Goal: Contribute content: Add original content to the website for others to see

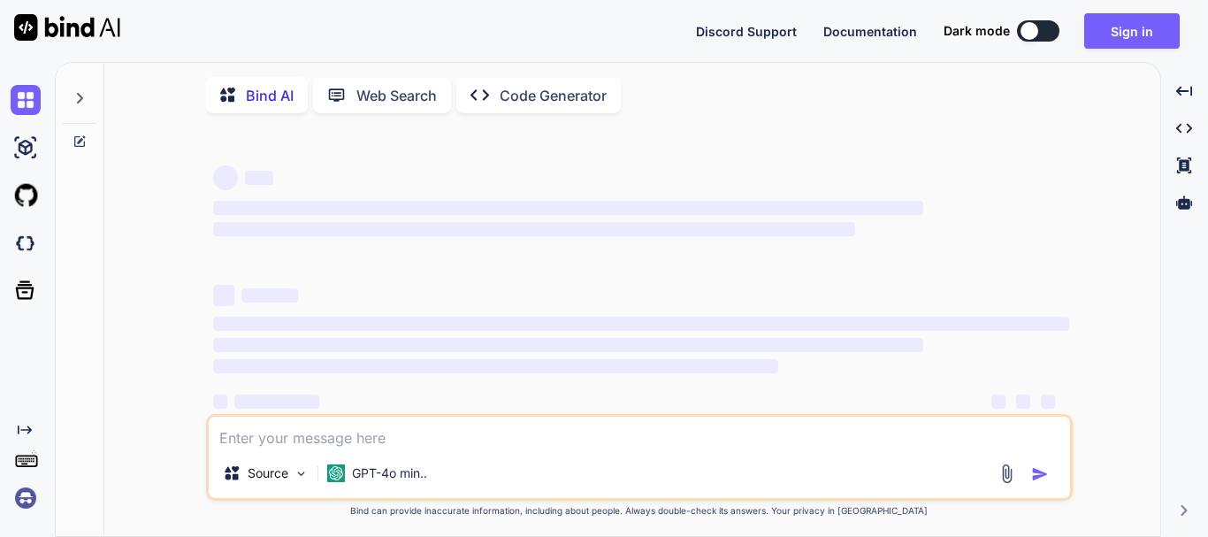
type textarea "x"
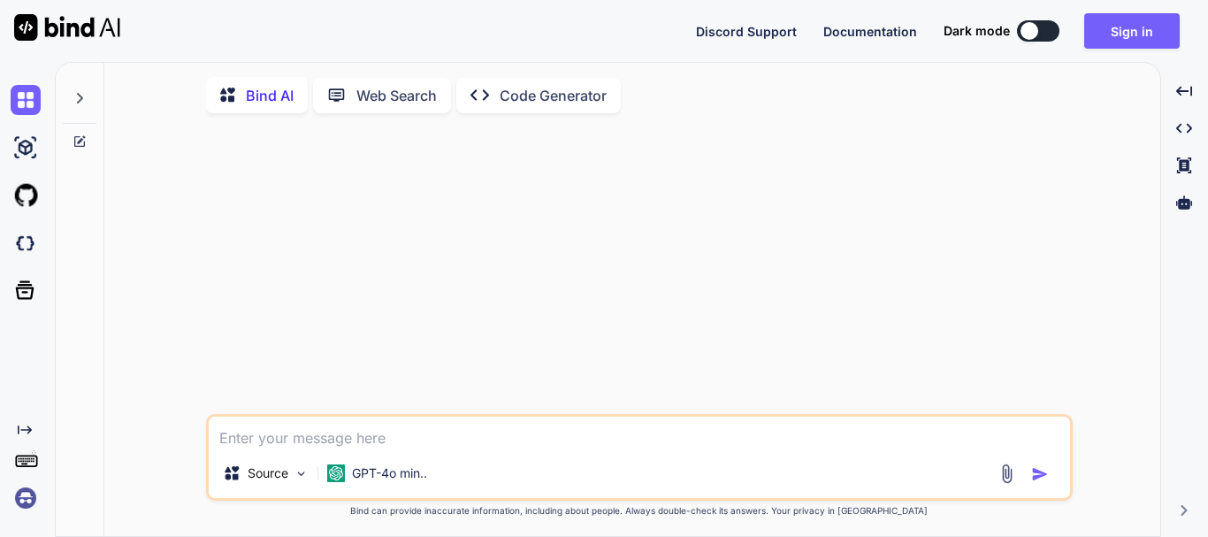
click at [254, 440] on textarea at bounding box center [639, 433] width 861 height 32
type textarea "m"
type textarea "x"
type textarea "ท"
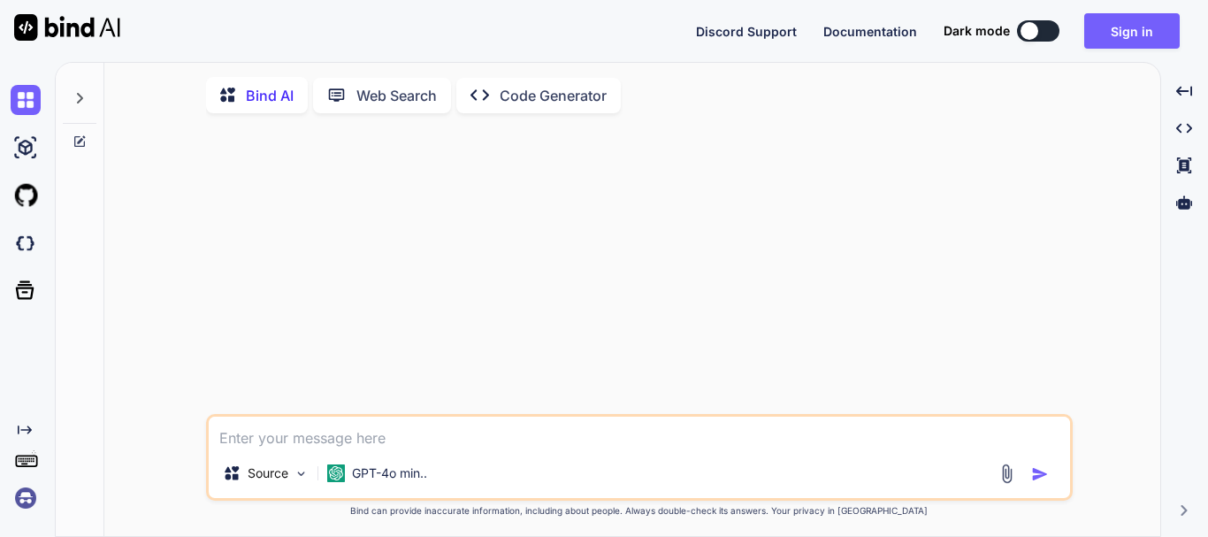
type textarea "x"
type textarea "ทำ"
type textarea "x"
type textarea "ทำอ"
type textarea "x"
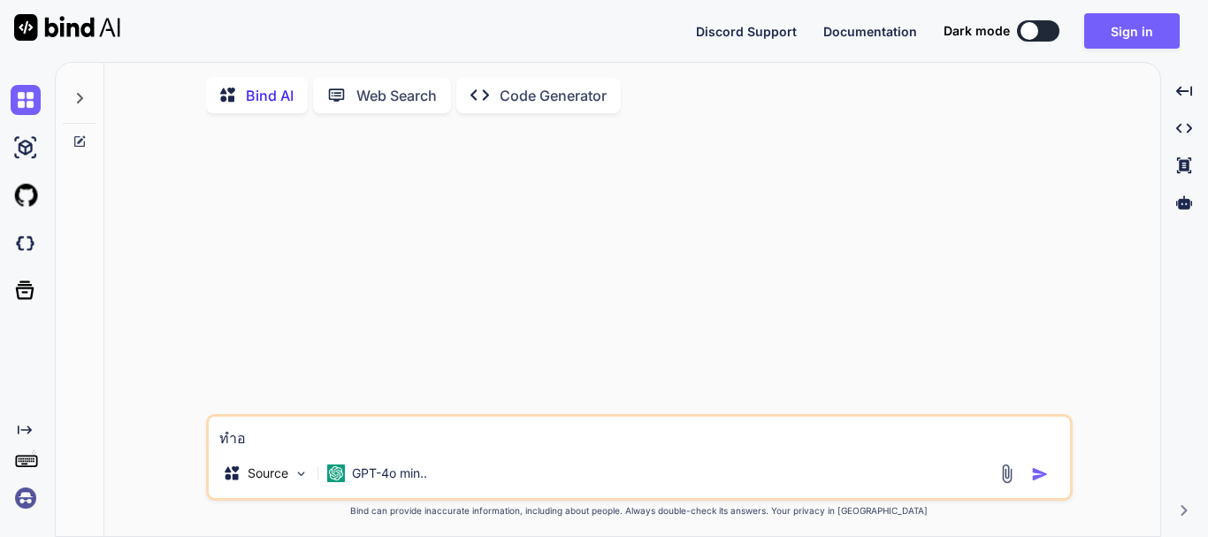
type textarea "ทำอะ"
type textarea "x"
type textarea "ทำอะไ"
type textarea "x"
type textarea "ทำอะไร"
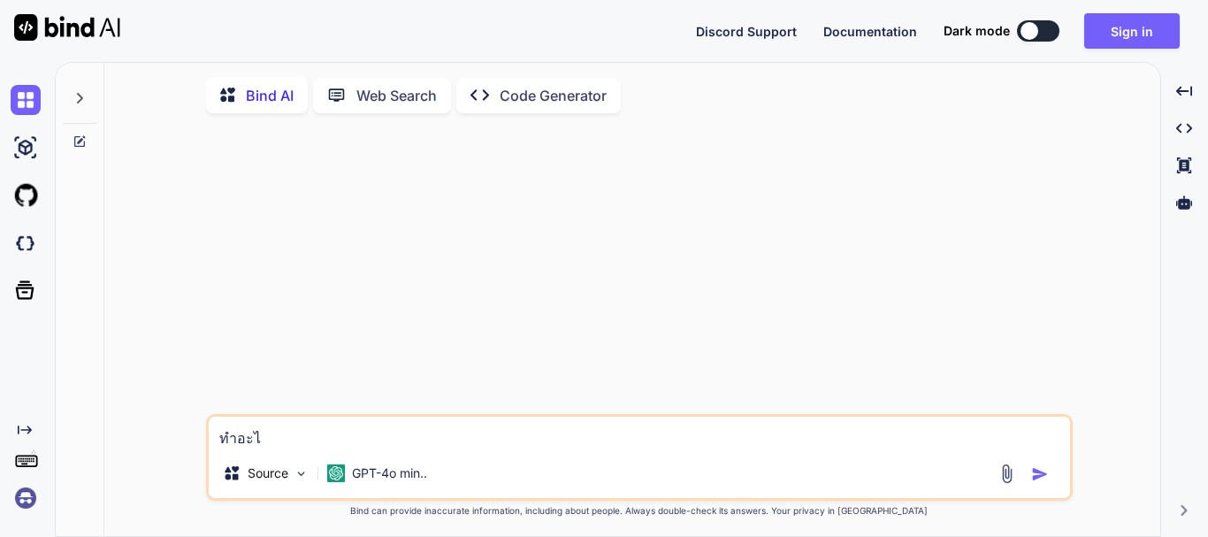
type textarea "x"
type textarea "ทำอะไรไ"
type textarea "x"
type textarea "ทำอะไรได"
type textarea "x"
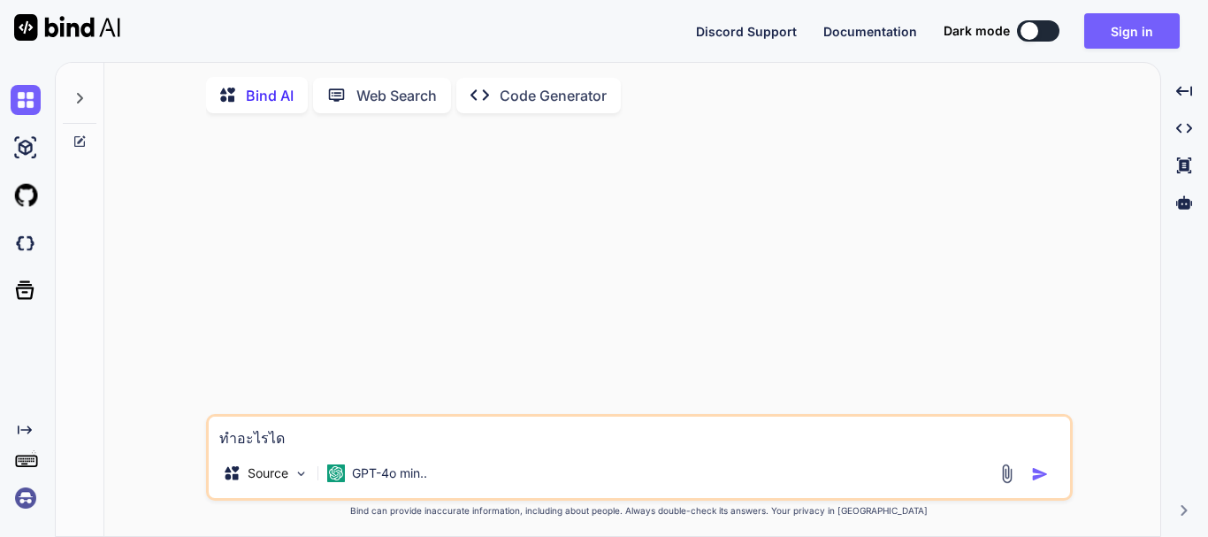
type textarea "ทำอะไรได้"
type textarea "x"
type textarea "ทำอะไรได้บ"
type textarea "x"
type textarea "ทำอะไรได้บ้"
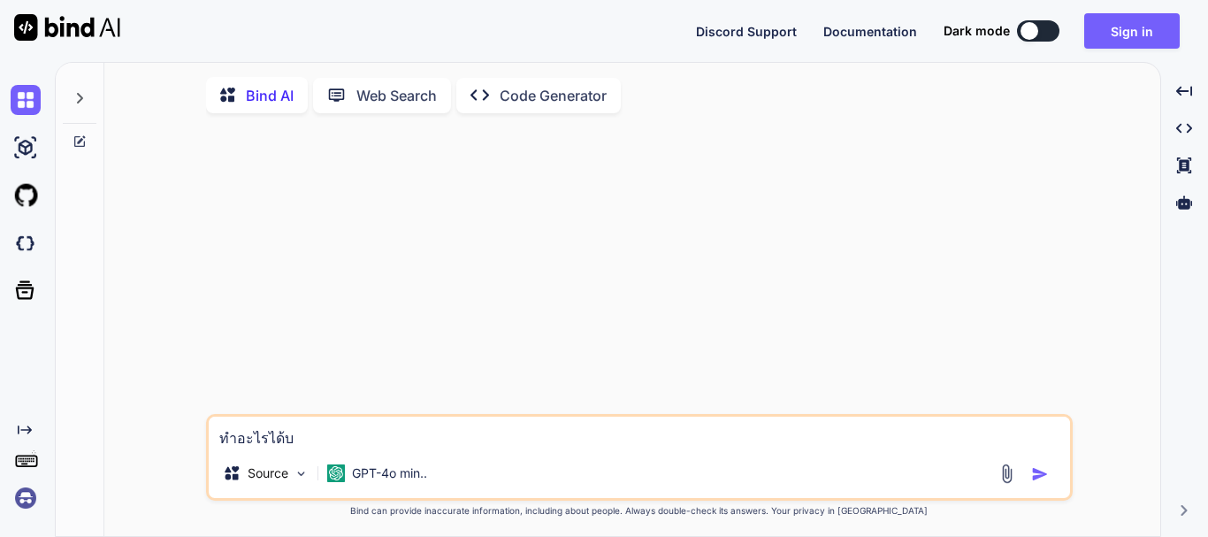
type textarea "x"
type textarea "ทำอะไรได้บ้า"
type textarea "x"
type textarea "ทำอะไรได้บ้าง"
type textarea "x"
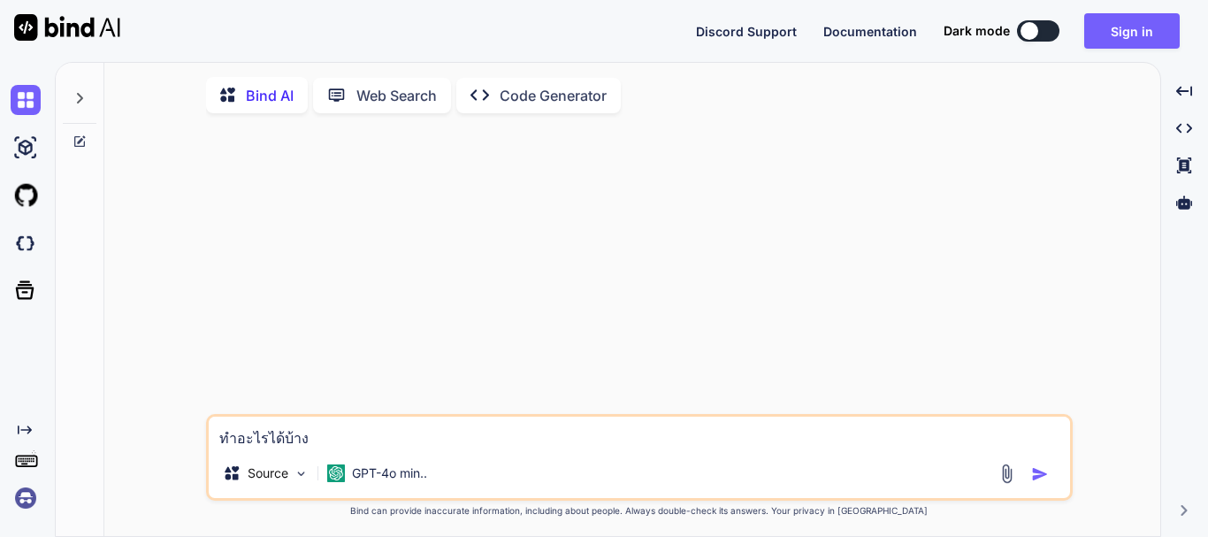
type textarea "ทำอะไรได้บ้าง"
click at [1038, 478] on img "button" at bounding box center [1040, 474] width 18 height 18
type textarea "x"
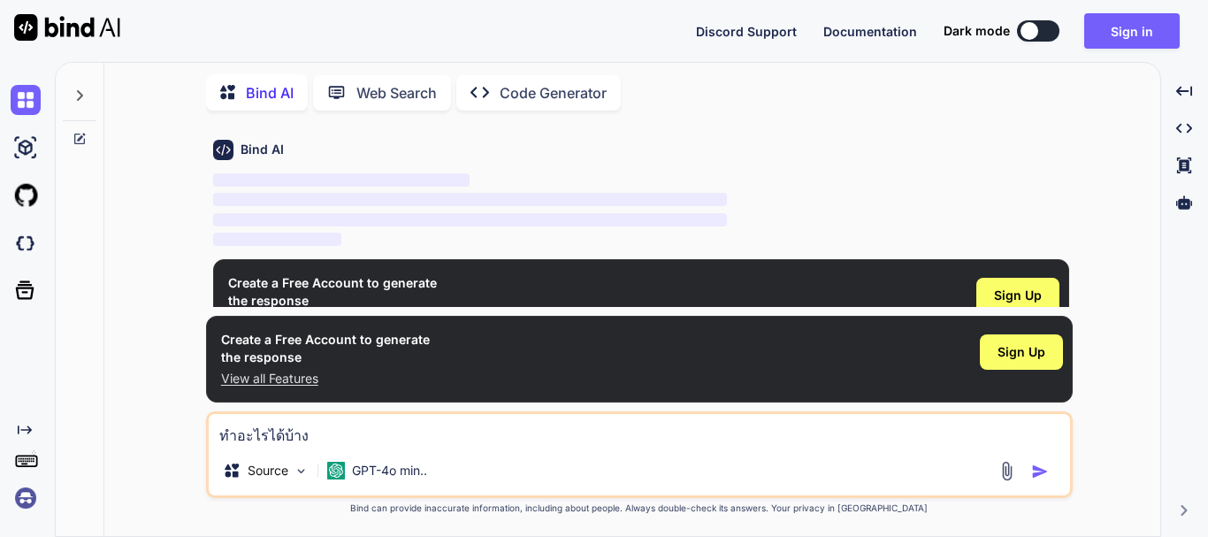
scroll to position [63, 0]
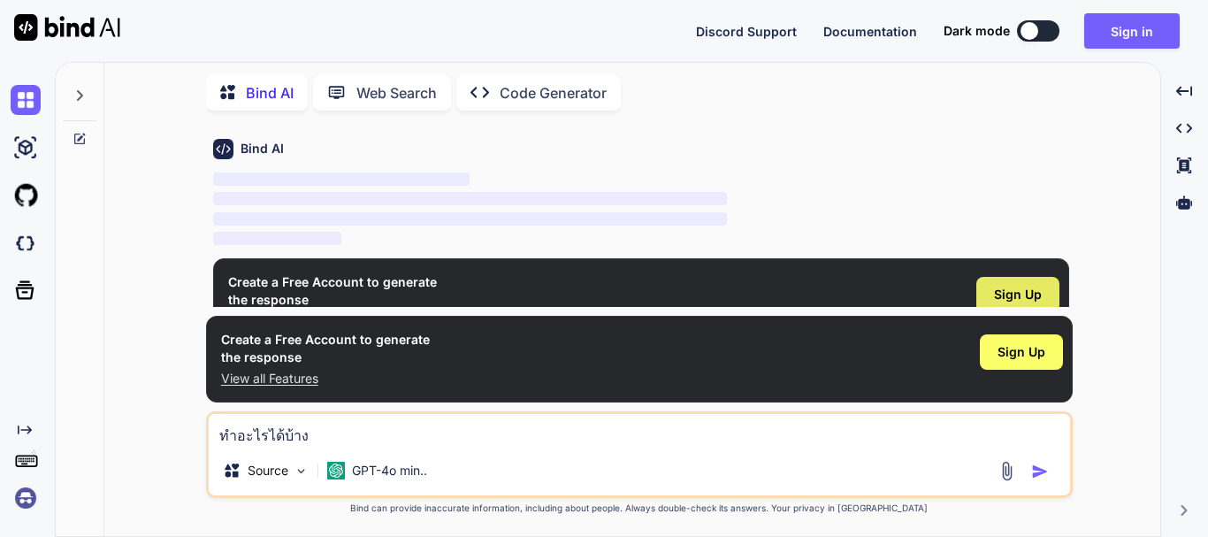
click at [1007, 284] on div "Sign Up" at bounding box center [1017, 294] width 83 height 35
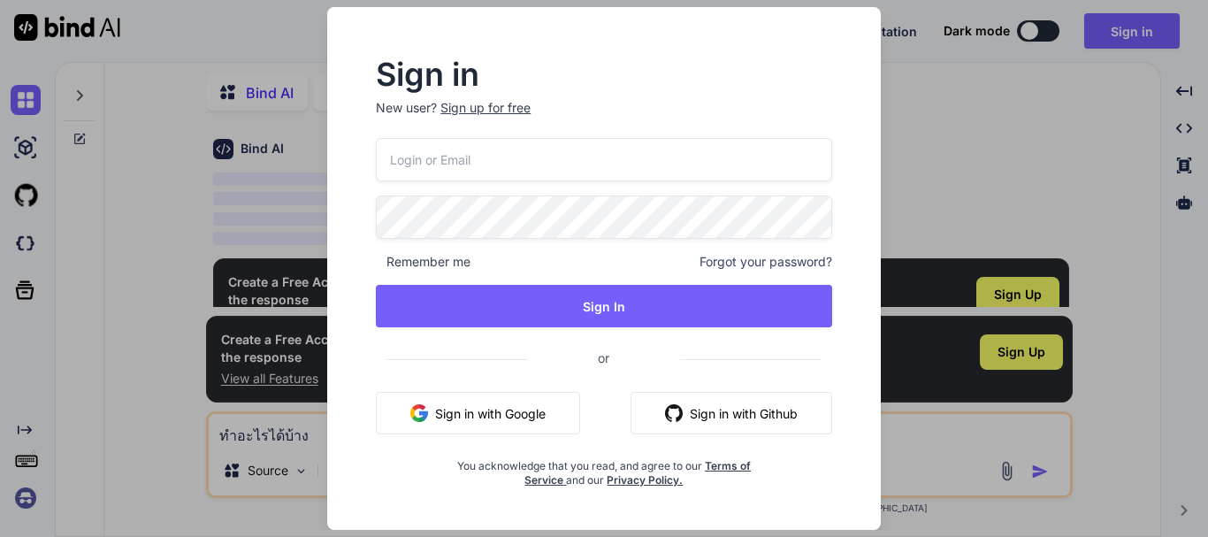
click at [478, 163] on input "email" at bounding box center [604, 159] width 456 height 43
paste input "[EMAIL_ADDRESS][DOMAIN_NAME]"
type input "[EMAIL_ADDRESS][DOMAIN_NAME]"
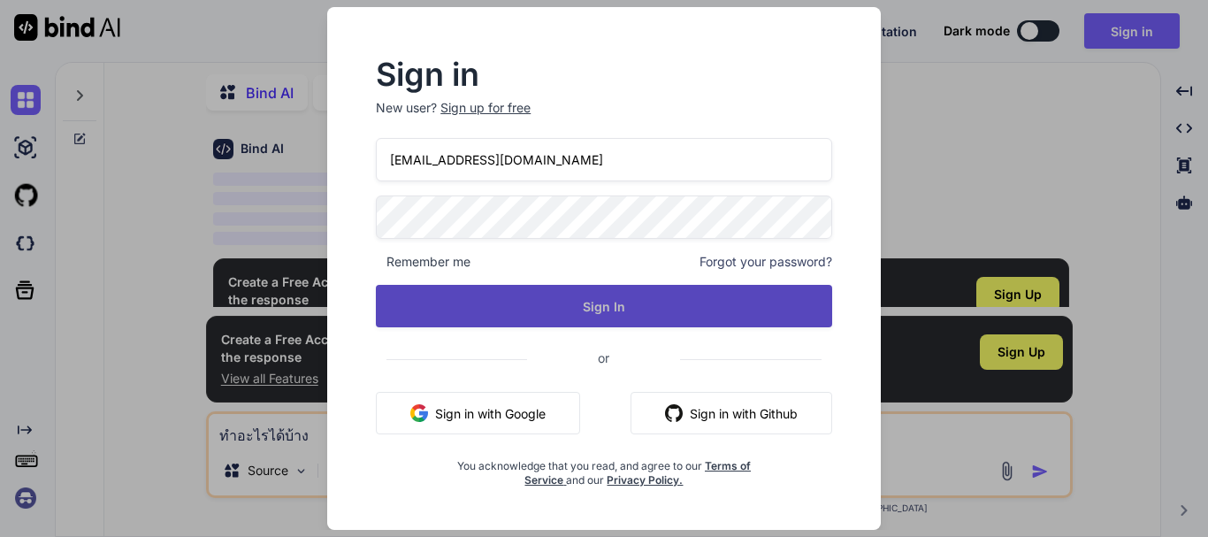
click at [506, 319] on button "Sign In" at bounding box center [604, 306] width 456 height 42
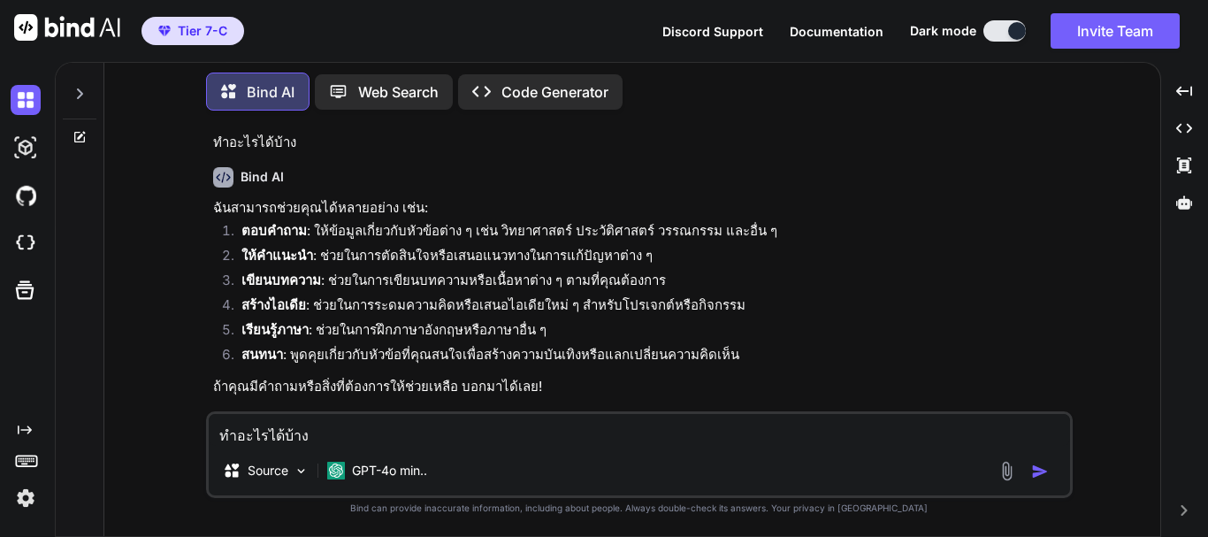
scroll to position [52, 0]
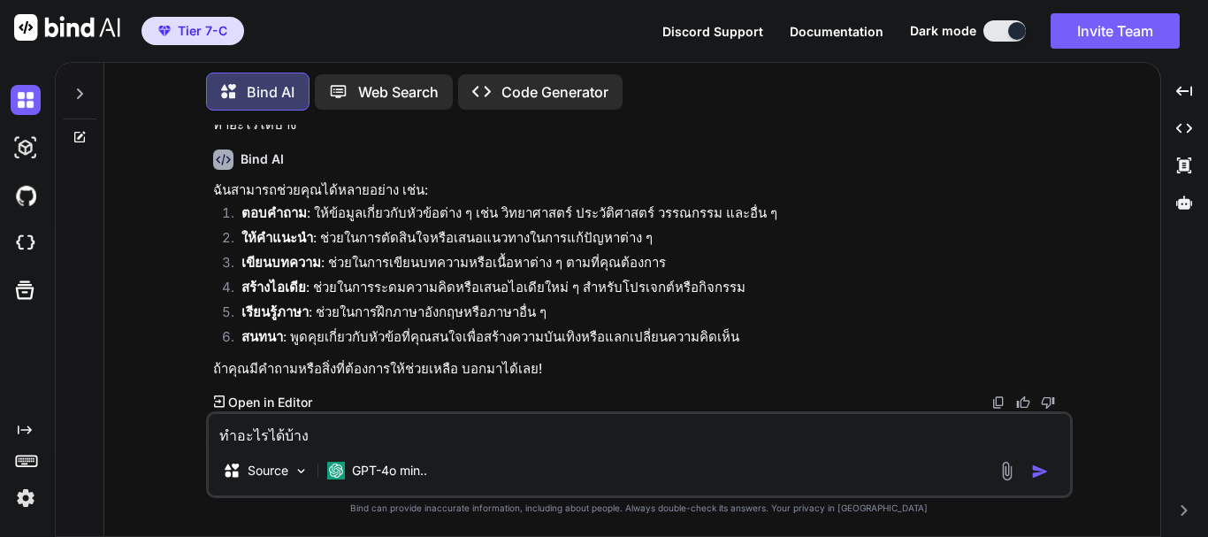
click at [1008, 472] on img at bounding box center [1007, 471] width 20 height 20
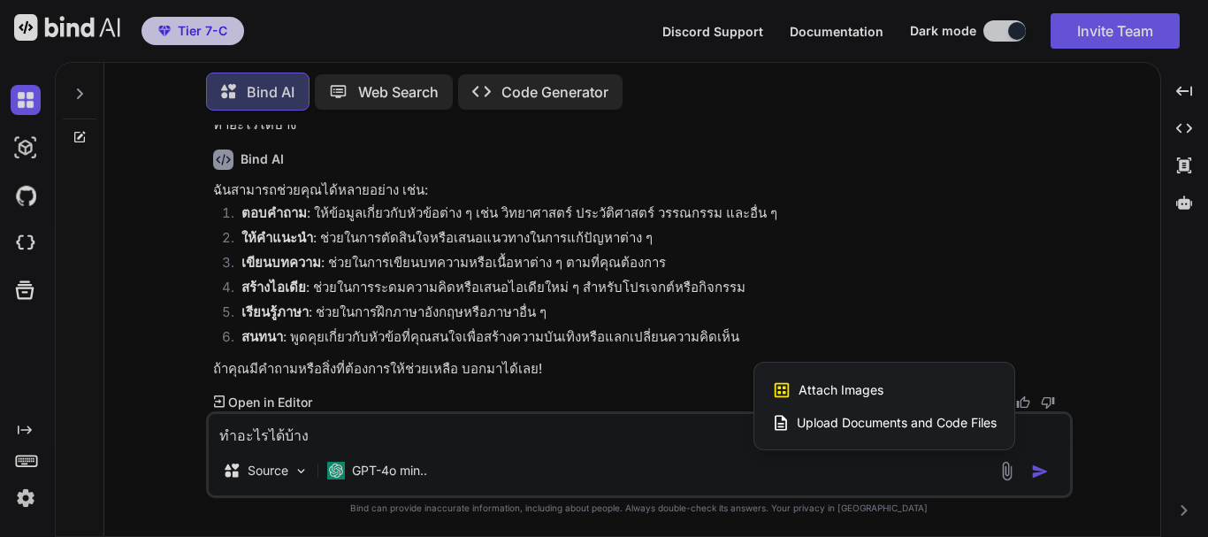
click at [814, 420] on span "Upload Documents and Code Files" at bounding box center [897, 423] width 200 height 18
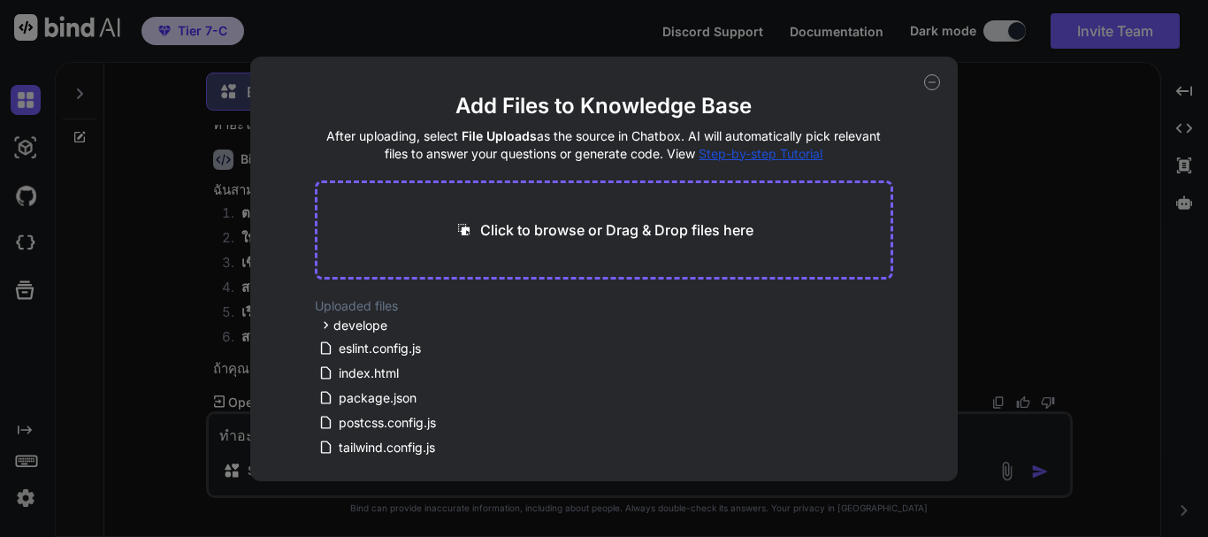
click at [475, 223] on div "Click to browse or Drag & Drop files here" at bounding box center [604, 229] width 299 height 21
type input "C:\fakepath\แบบ บศ 1.docx"
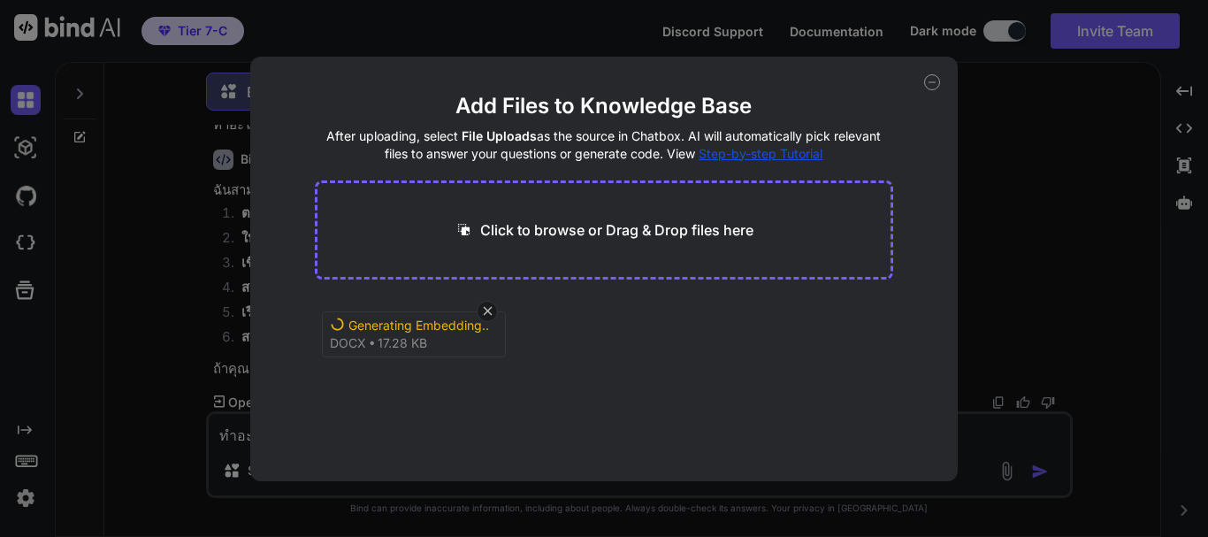
click at [1006, 468] on div "Add Files to Knowledge Base After uploading, select File Uploads as the source …" at bounding box center [604, 268] width 1208 height 537
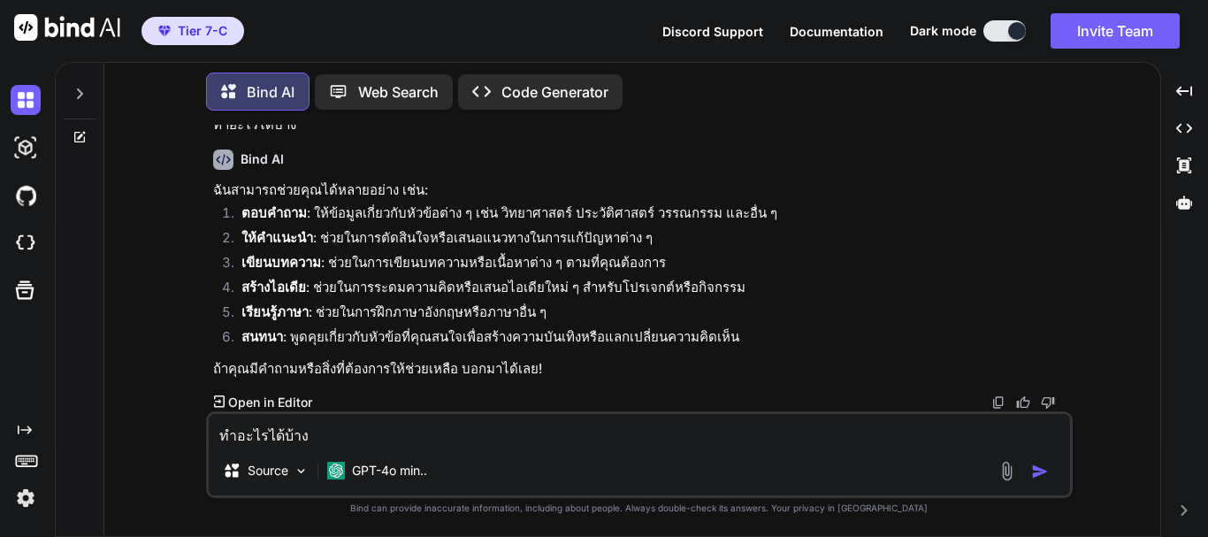
click at [1015, 476] on img at bounding box center [1007, 471] width 20 height 20
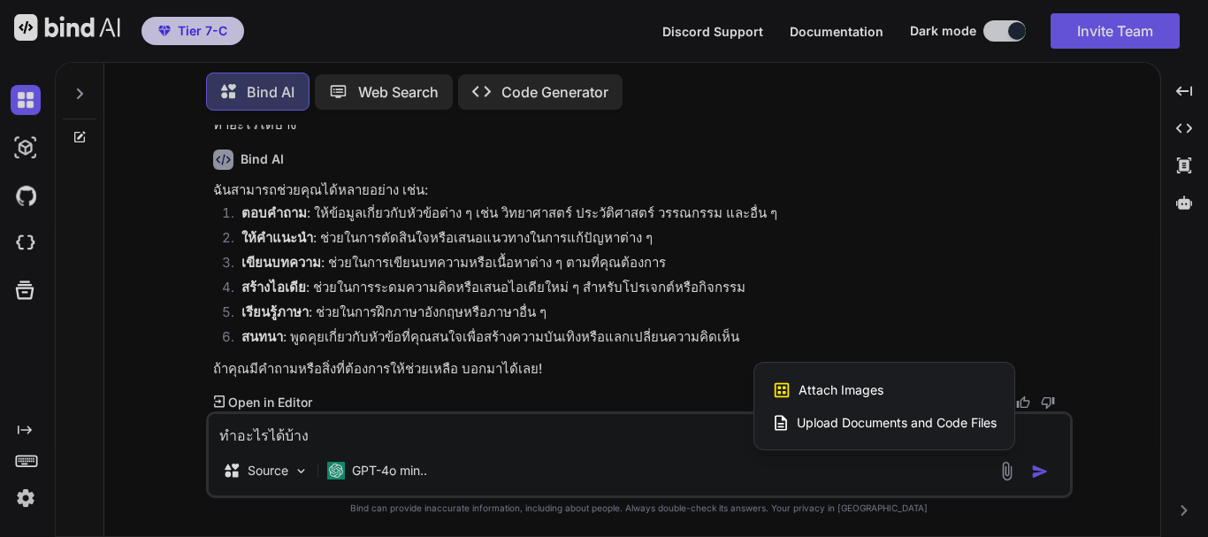
click at [838, 426] on span "Upload Documents and Code Files" at bounding box center [897, 423] width 200 height 18
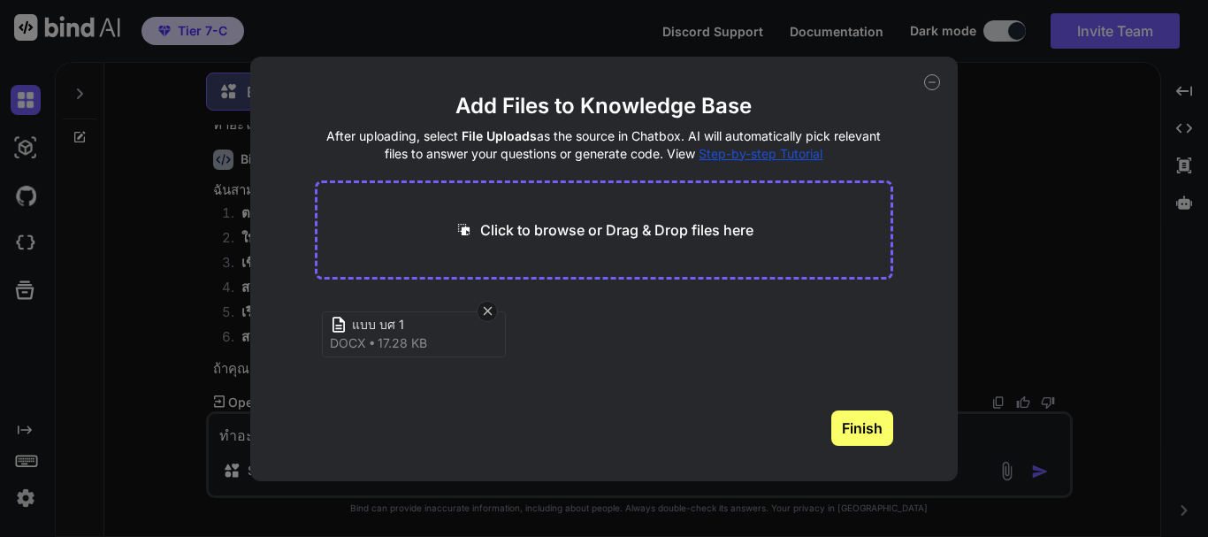
click at [455, 229] on icon at bounding box center [464, 229] width 19 height 19
type input "C:\fakepath\วิทยานิพนธ์ล่าสุด.docx"
click at [873, 435] on button "Finish" at bounding box center [862, 427] width 62 height 35
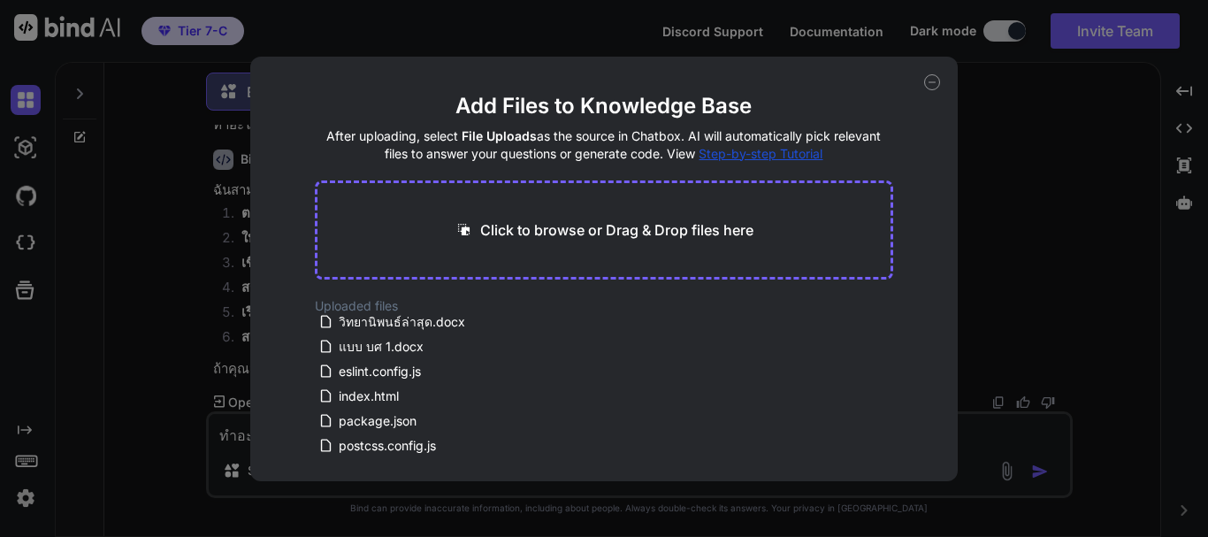
scroll to position [0, 0]
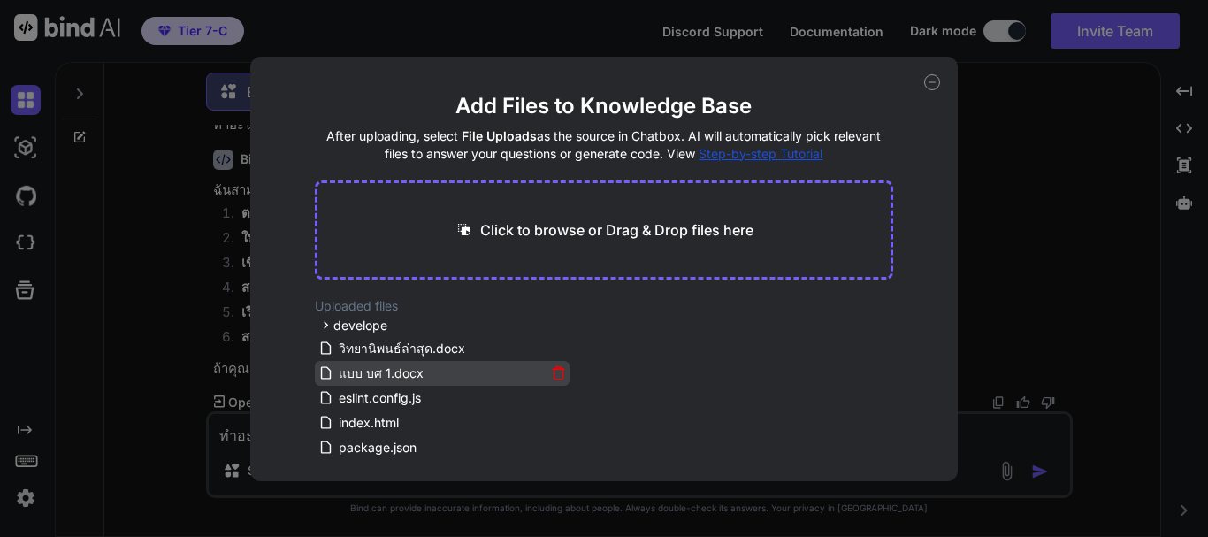
click at [387, 372] on span "แบบ บศ 1.docx" at bounding box center [381, 373] width 88 height 21
click at [416, 368] on span "แบบ บศ 1.docx" at bounding box center [381, 373] width 88 height 21
click at [983, 455] on div "Add Files to Knowledge Base After uploading, select File Uploads as the source …" at bounding box center [604, 268] width 1208 height 537
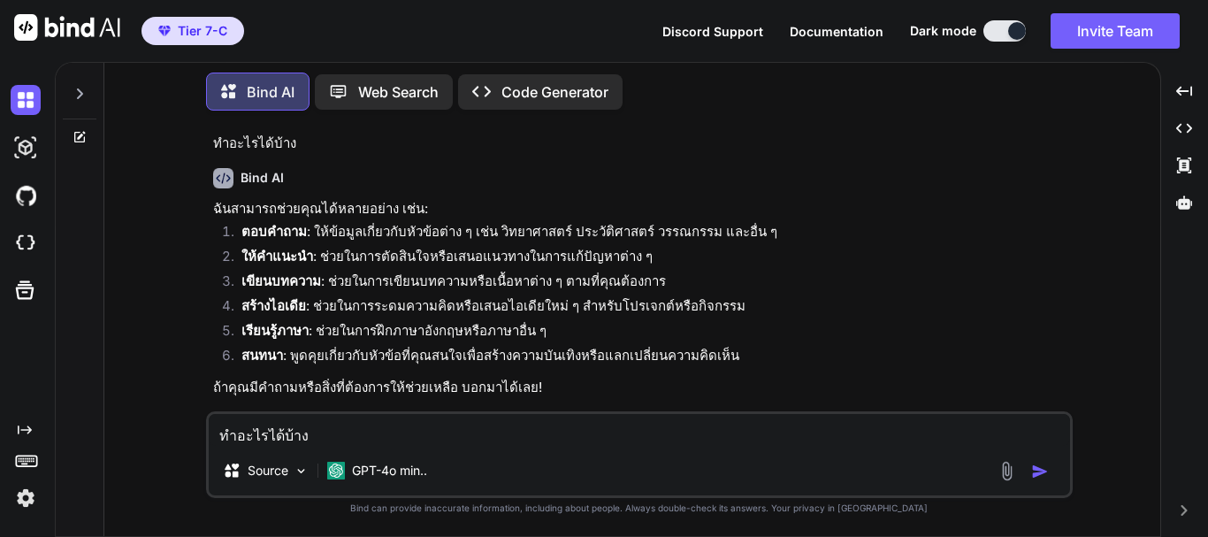
scroll to position [52, 0]
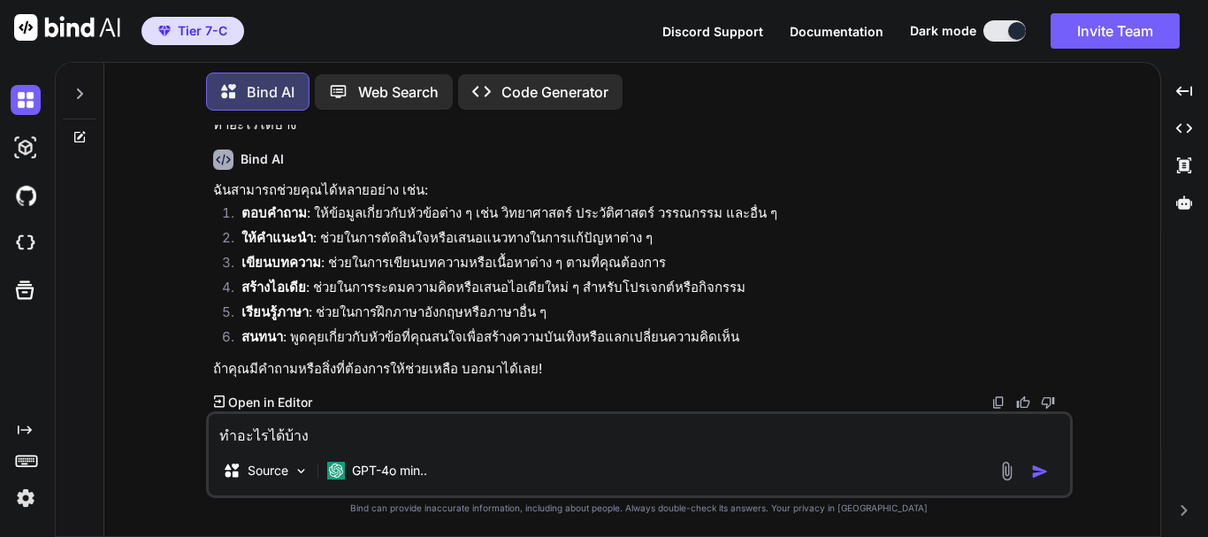
click at [272, 435] on textarea "ทำอะไรได้บ้าง" at bounding box center [639, 430] width 861 height 32
click at [1014, 469] on img at bounding box center [1007, 471] width 20 height 20
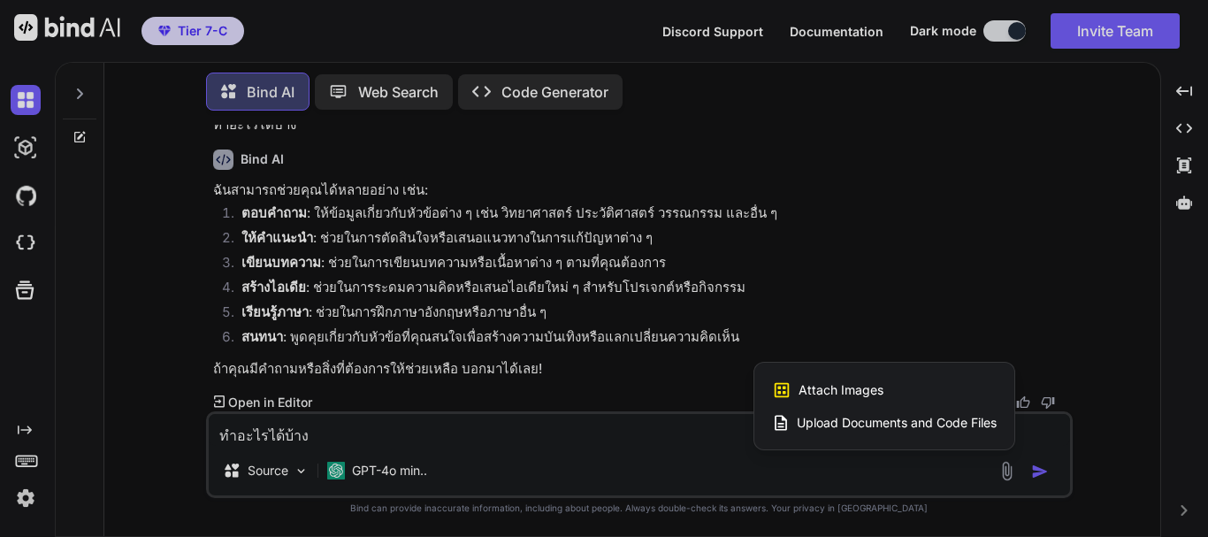
click at [938, 417] on span "Upload Documents and Code Files" at bounding box center [897, 423] width 200 height 18
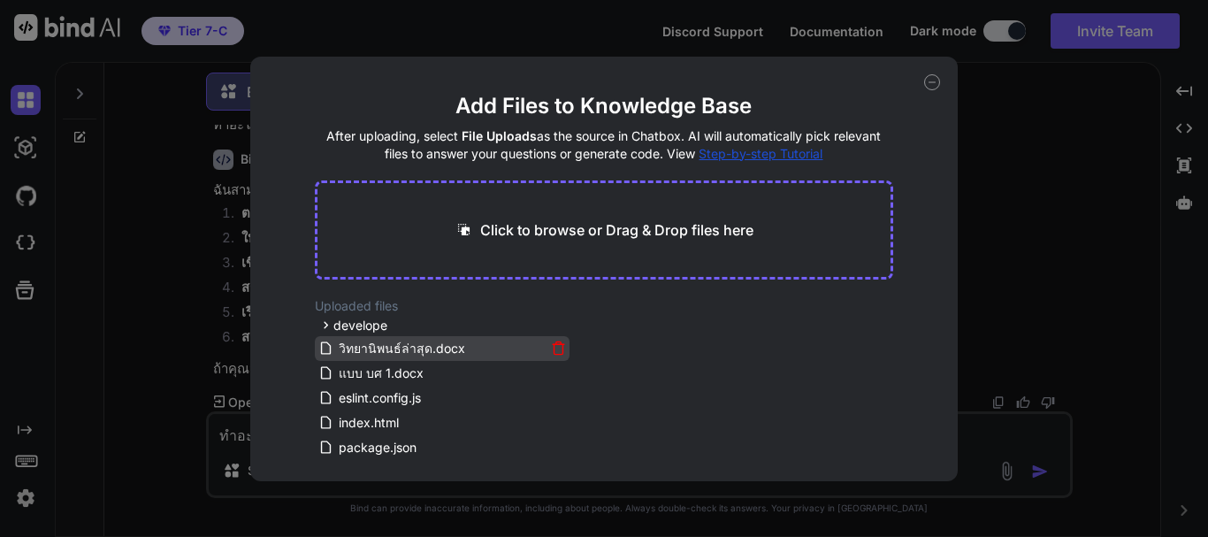
click at [388, 343] on span "วิทยานิพนธ์ล่าสุด.docx" at bounding box center [402, 348] width 130 height 21
drag, startPoint x: 461, startPoint y: 371, endPoint x: 465, endPoint y: 350, distance: 21.7
click at [465, 350] on div "develope src components games FocusGame.jsx ChessGame.jsx ColorGame.jsx Crosswo…" at bounding box center [442, 386] width 255 height 142
click at [983, 451] on div "Add Files to Knowledge Base After uploading, select File Uploads as the source …" at bounding box center [604, 268] width 1208 height 537
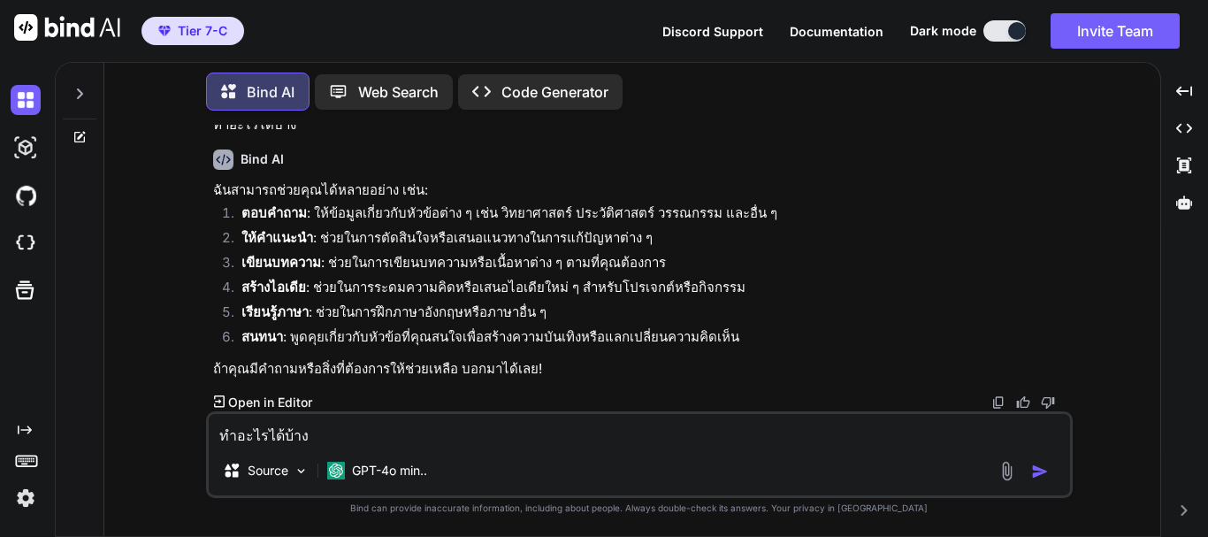
click at [284, 432] on textarea "ทำอะไรได้บ้าง" at bounding box center [639, 430] width 861 height 32
type textarea "ดีไหม"
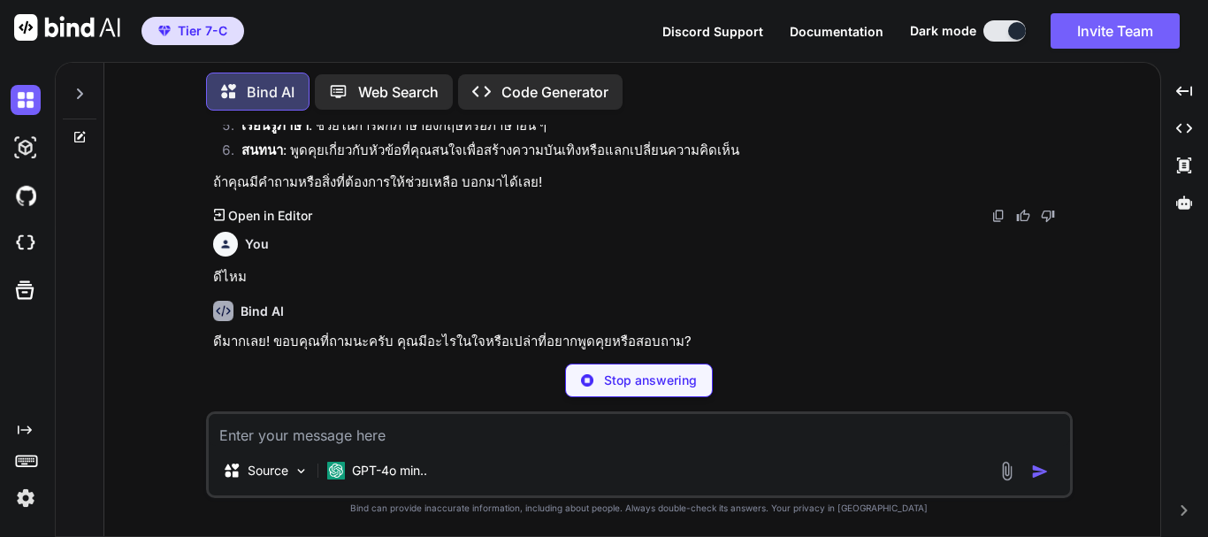
scroll to position [211, 0]
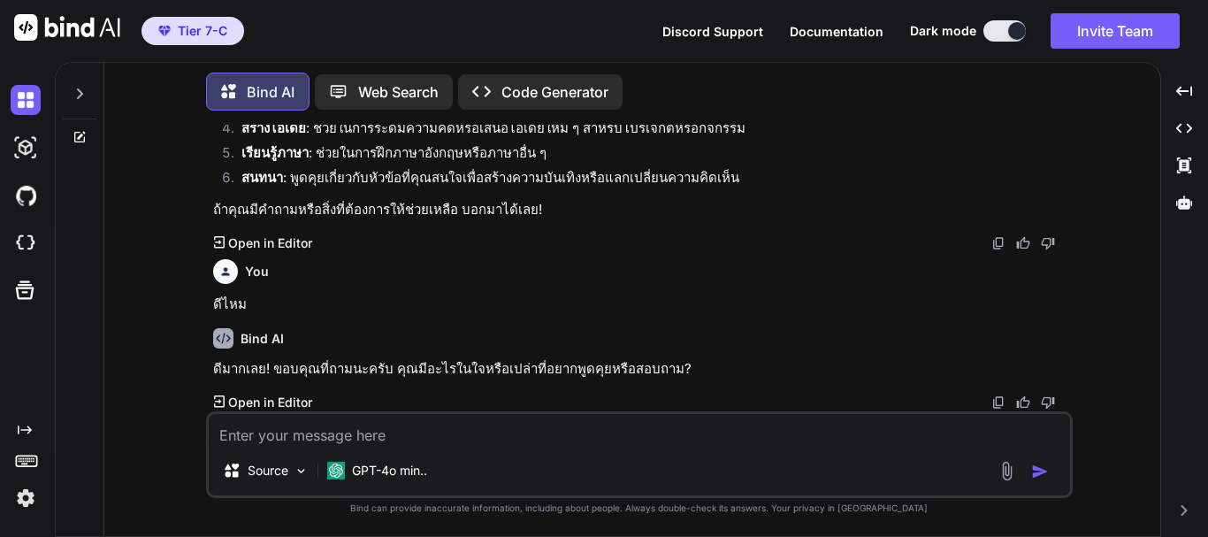
click at [999, 467] on img at bounding box center [1007, 471] width 20 height 20
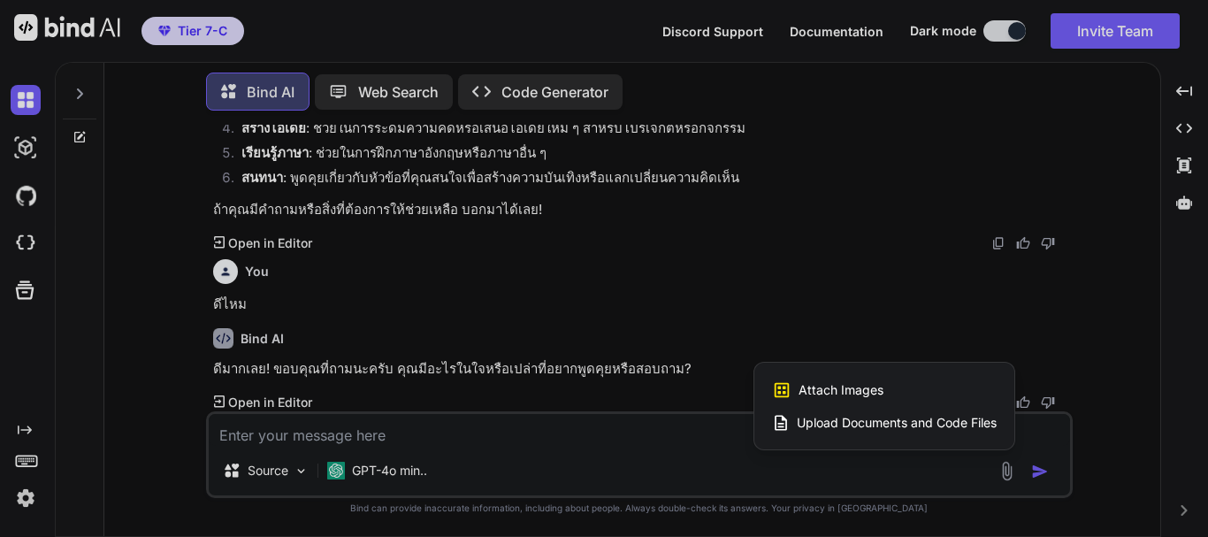
click at [825, 417] on span "Upload Documents and Code Files" at bounding box center [897, 423] width 200 height 18
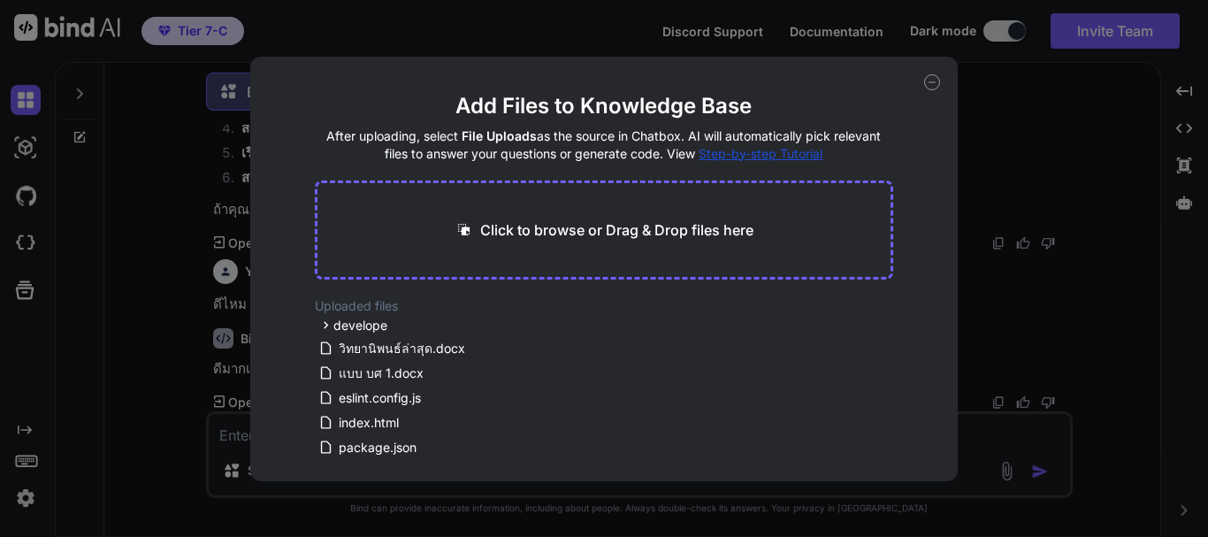
click at [480, 220] on p "Click to browse or Drag & Drop files here" at bounding box center [616, 229] width 273 height 21
type input "C:\fakepath\แบบ บศ 1.docx"
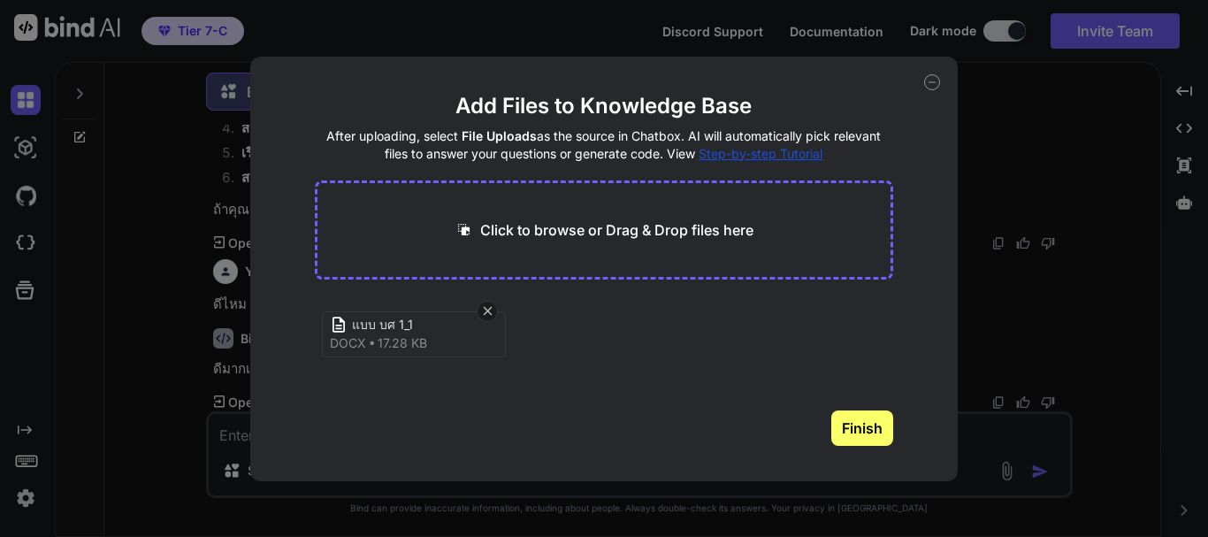
drag, startPoint x: 676, startPoint y: 389, endPoint x: 822, endPoint y: 417, distance: 148.7
click at [679, 390] on div "แบบ บศ 1_1 docx 17.28 KB" at bounding box center [604, 353] width 578 height 113
click at [1040, 473] on div "Add Files to Knowledge Base After uploading, select File Uploads as the source …" at bounding box center [604, 268] width 1208 height 537
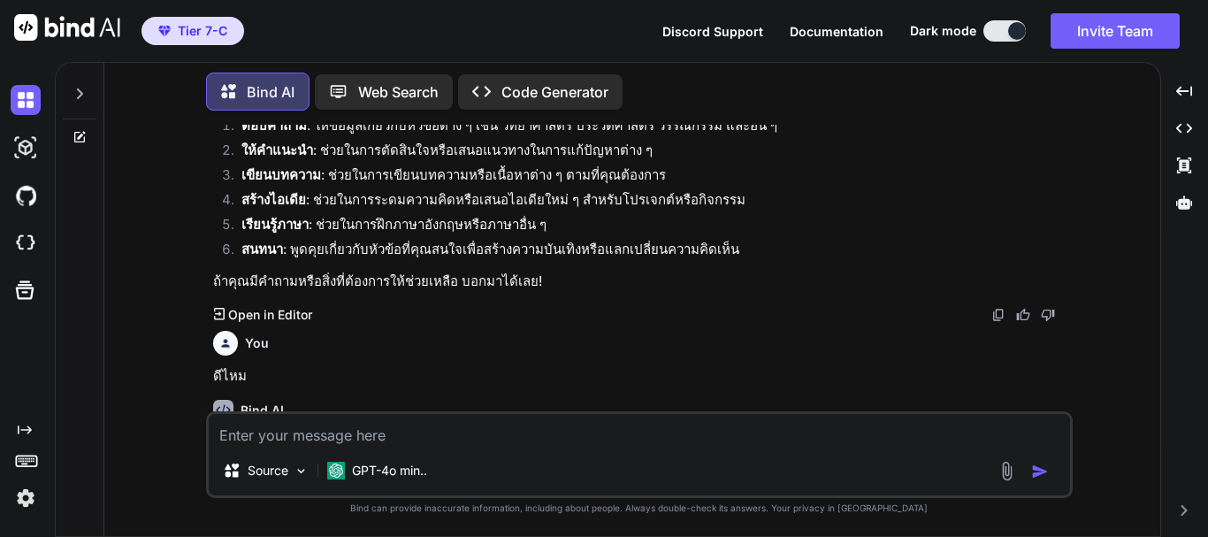
scroll to position [34, 0]
